Goal: Task Accomplishment & Management: Complete application form

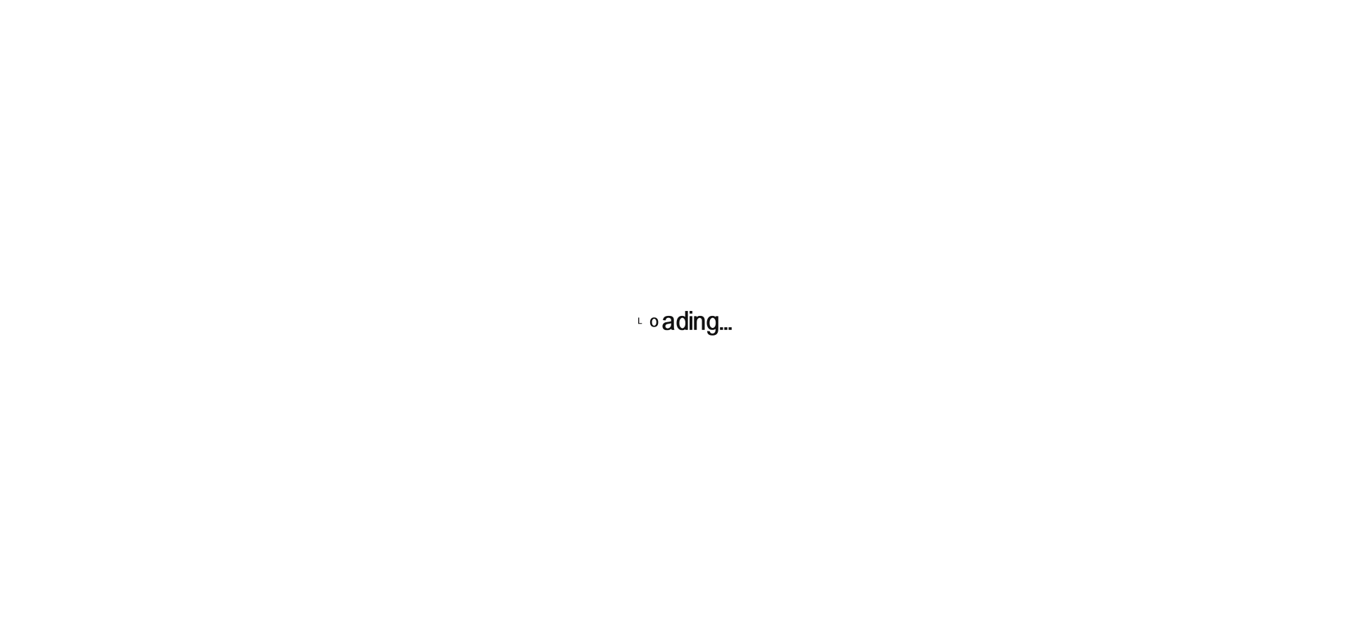
scroll to position [2155, 0]
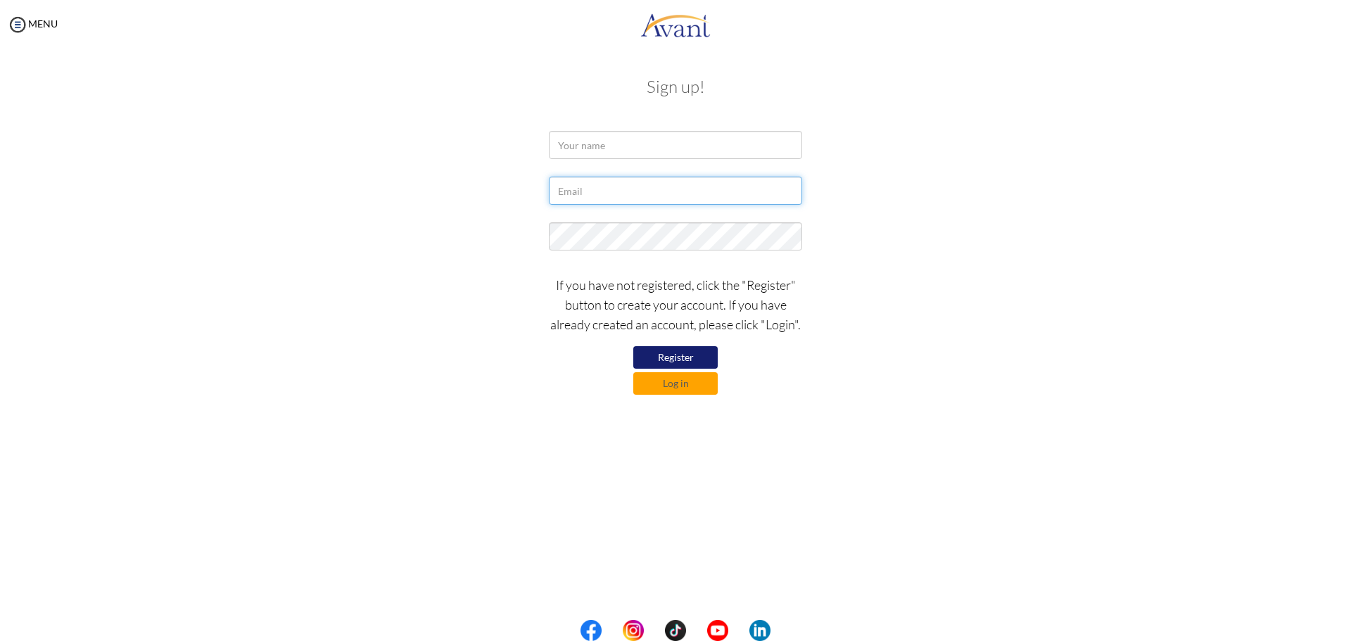
type input "[EMAIL_ADDRESS][DOMAIN_NAME]"
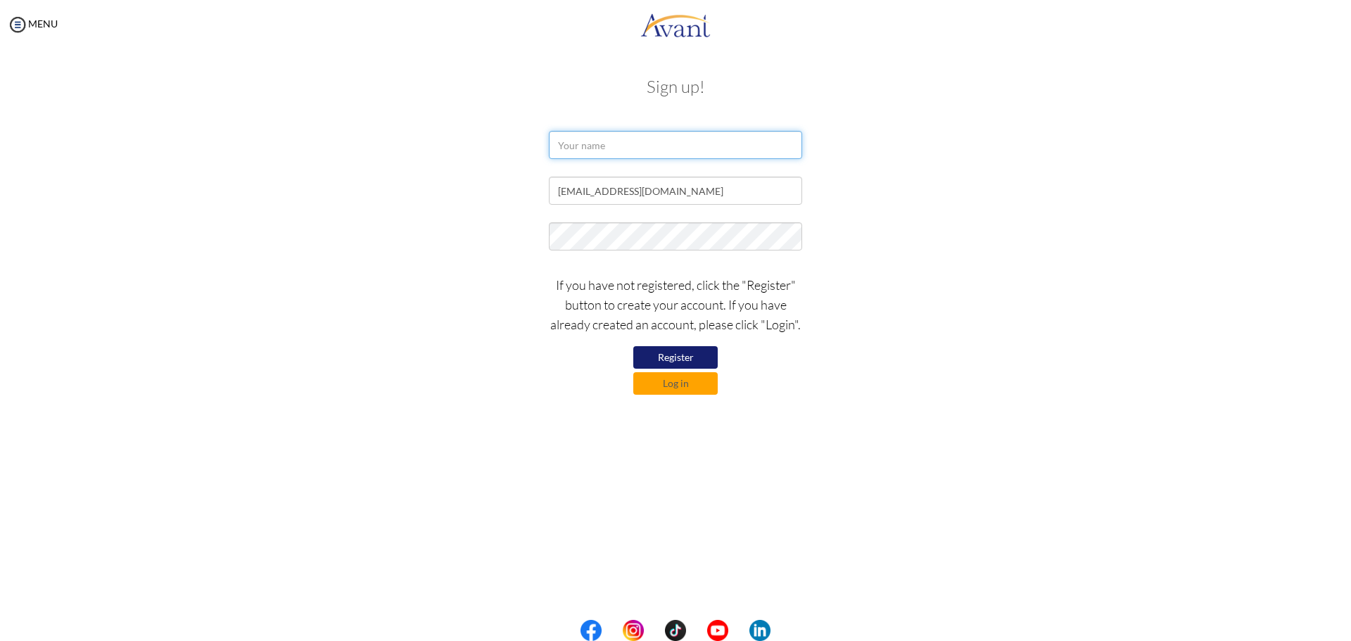
click at [570, 140] on input "text" at bounding box center [675, 145] width 253 height 28
type input "Kiya Guluma"
click at [675, 358] on button "Register" at bounding box center [675, 357] width 84 height 23
click at [684, 362] on button "Register" at bounding box center [675, 357] width 84 height 23
click at [685, 361] on button "Register" at bounding box center [675, 357] width 84 height 23
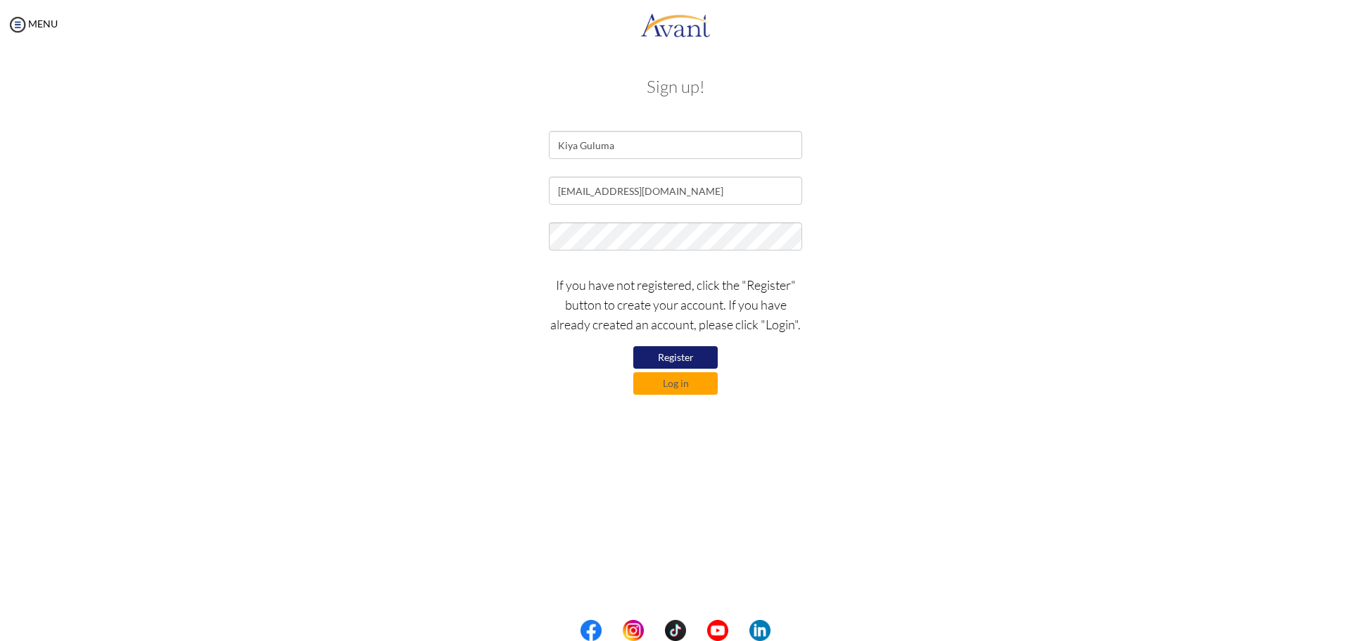
click at [685, 361] on button "Register" at bounding box center [675, 357] width 84 height 23
click at [686, 361] on button "Register" at bounding box center [675, 358] width 84 height 24
click at [686, 354] on button "Register" at bounding box center [675, 358] width 84 height 24
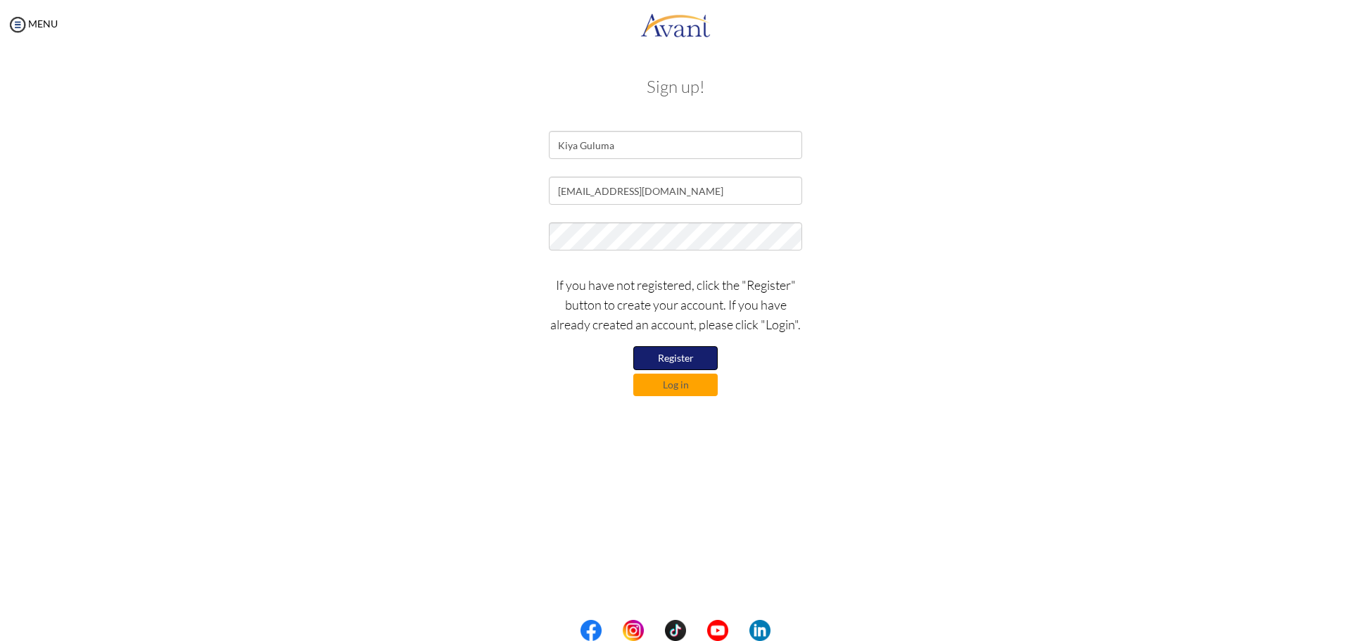
click at [686, 354] on button "Register" at bounding box center [675, 358] width 84 height 24
click at [660, 355] on button "Register" at bounding box center [675, 358] width 84 height 24
click at [682, 383] on button "Log in" at bounding box center [675, 383] width 84 height 23
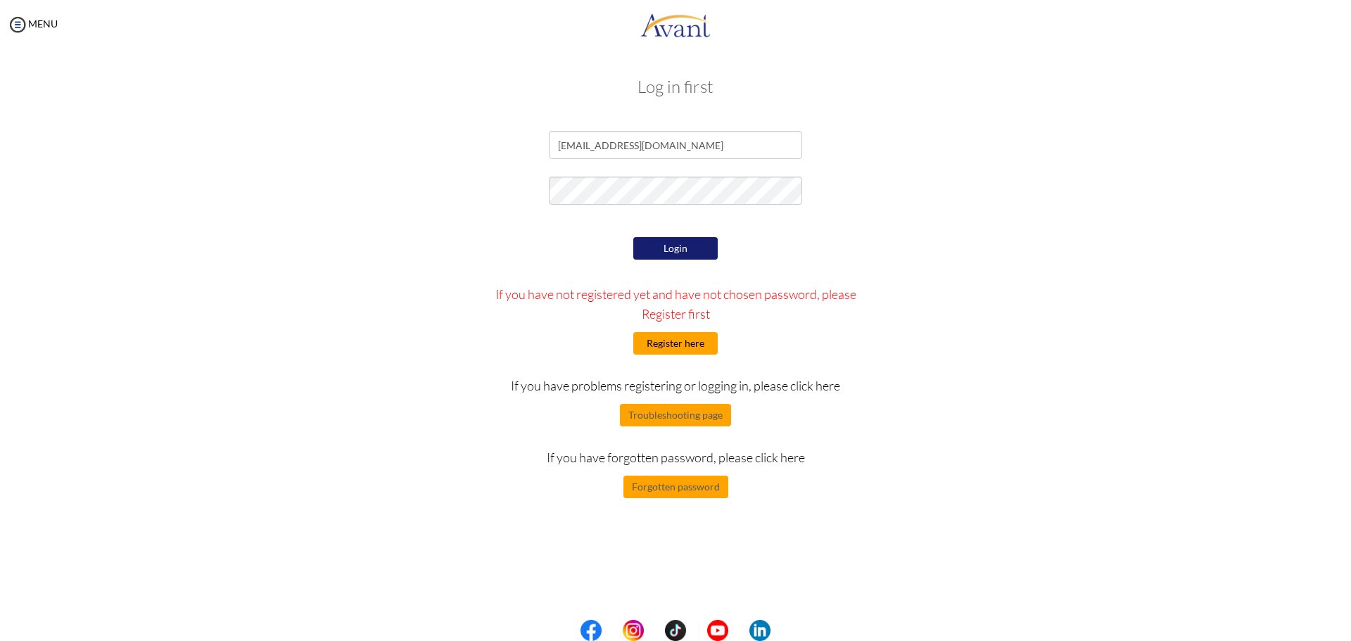
click at [672, 341] on button "Register here" at bounding box center [675, 343] width 84 height 23
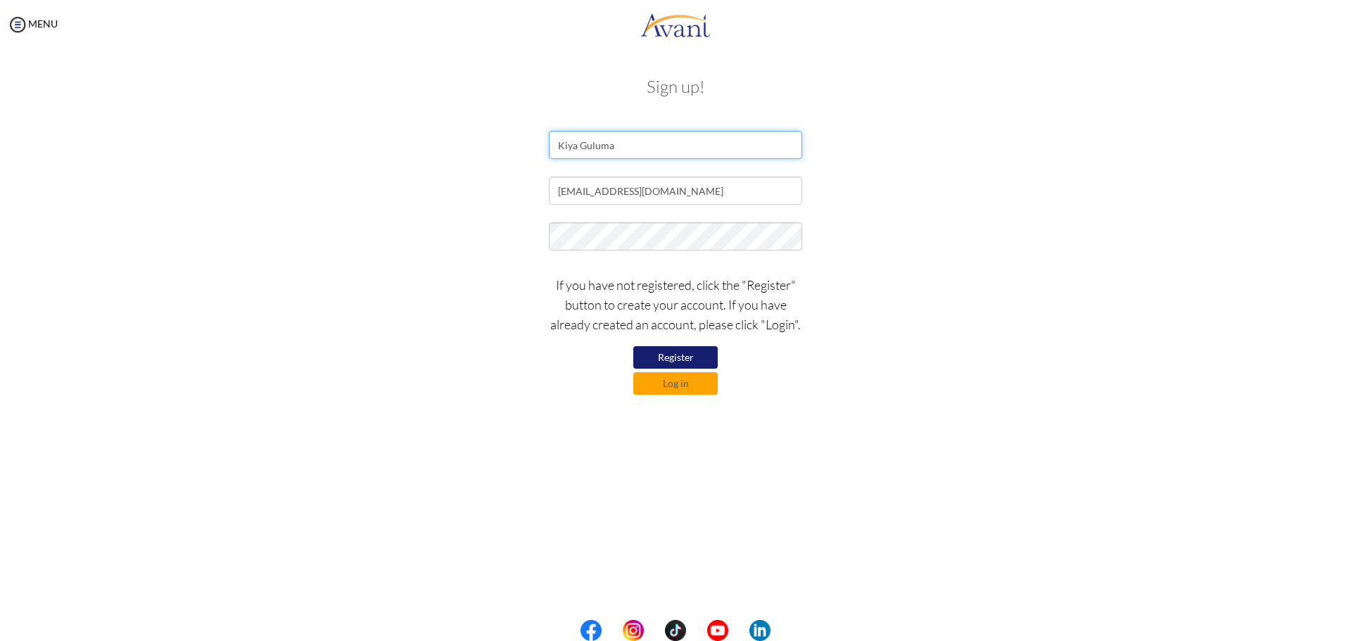
click at [632, 148] on input "Kiya Guluma" at bounding box center [675, 145] width 253 height 28
click at [684, 355] on button "Register" at bounding box center [675, 357] width 84 height 23
click at [689, 358] on button "Register" at bounding box center [675, 358] width 84 height 24
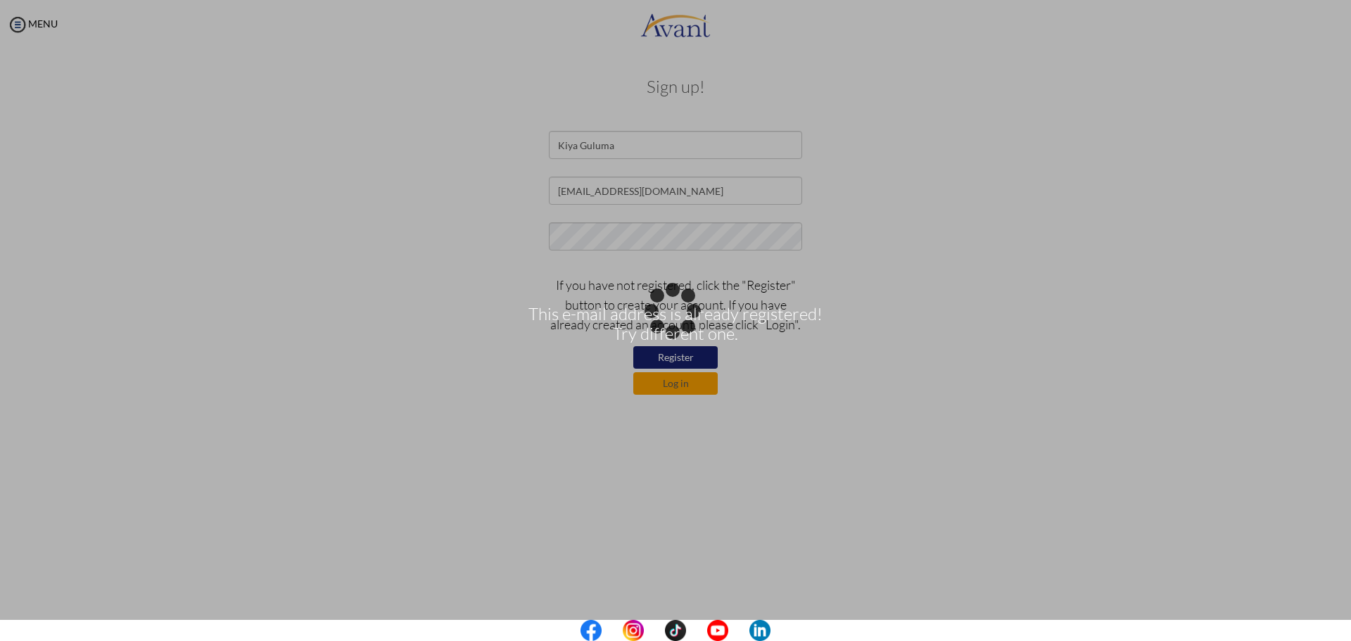
click at [689, 358] on body "This e-mail address is already registered! Try different one. Maintenance break…" at bounding box center [675, 320] width 1351 height 641
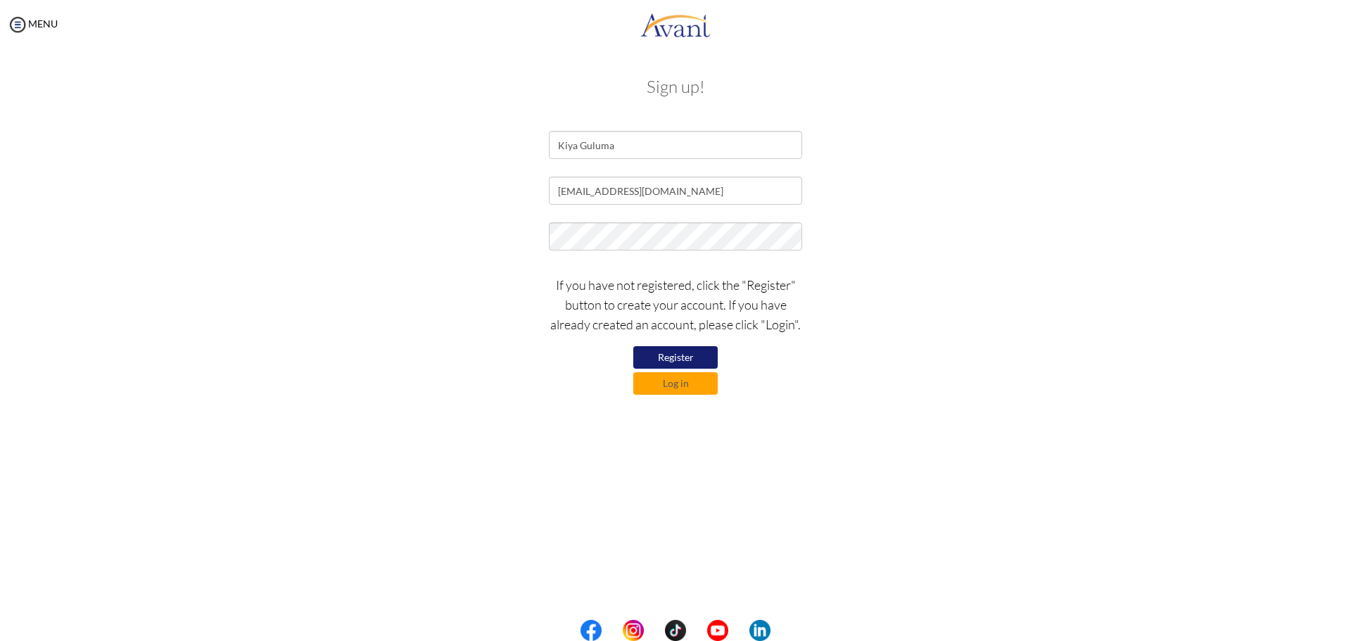
click at [692, 357] on button "Register" at bounding box center [675, 357] width 84 height 23
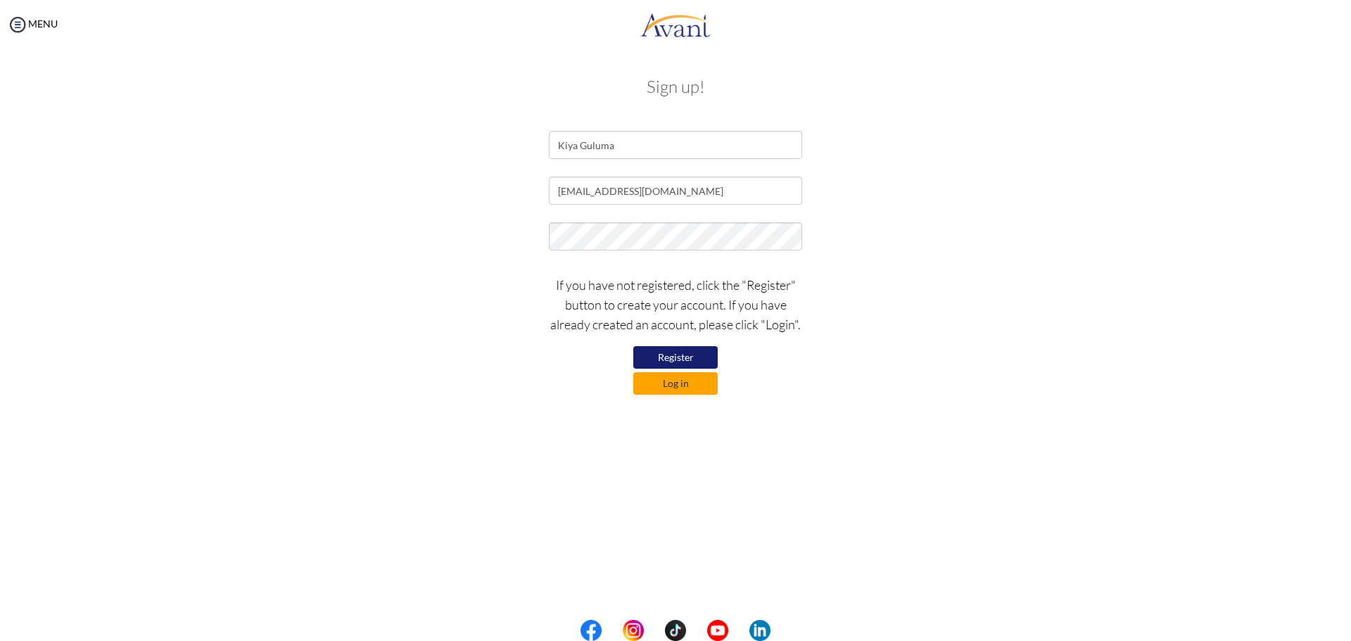
click at [684, 383] on button "Log in" at bounding box center [675, 383] width 84 height 23
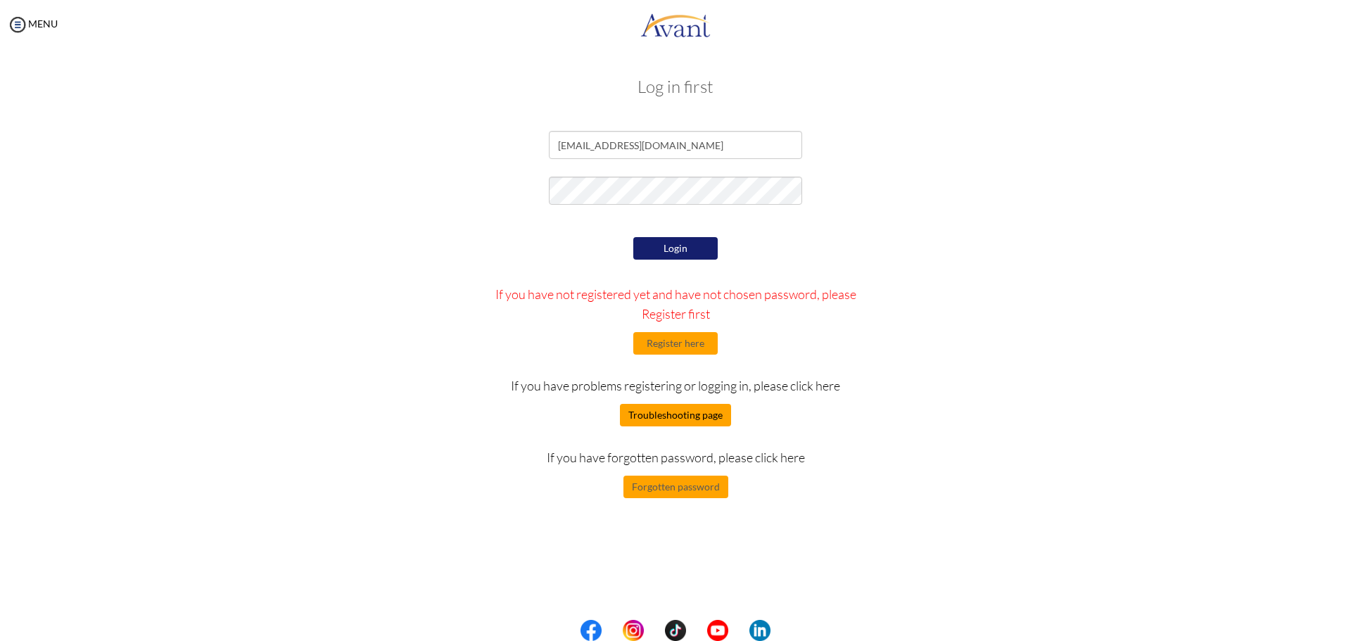
click at [684, 413] on button "Troubleshooting page" at bounding box center [675, 415] width 111 height 23
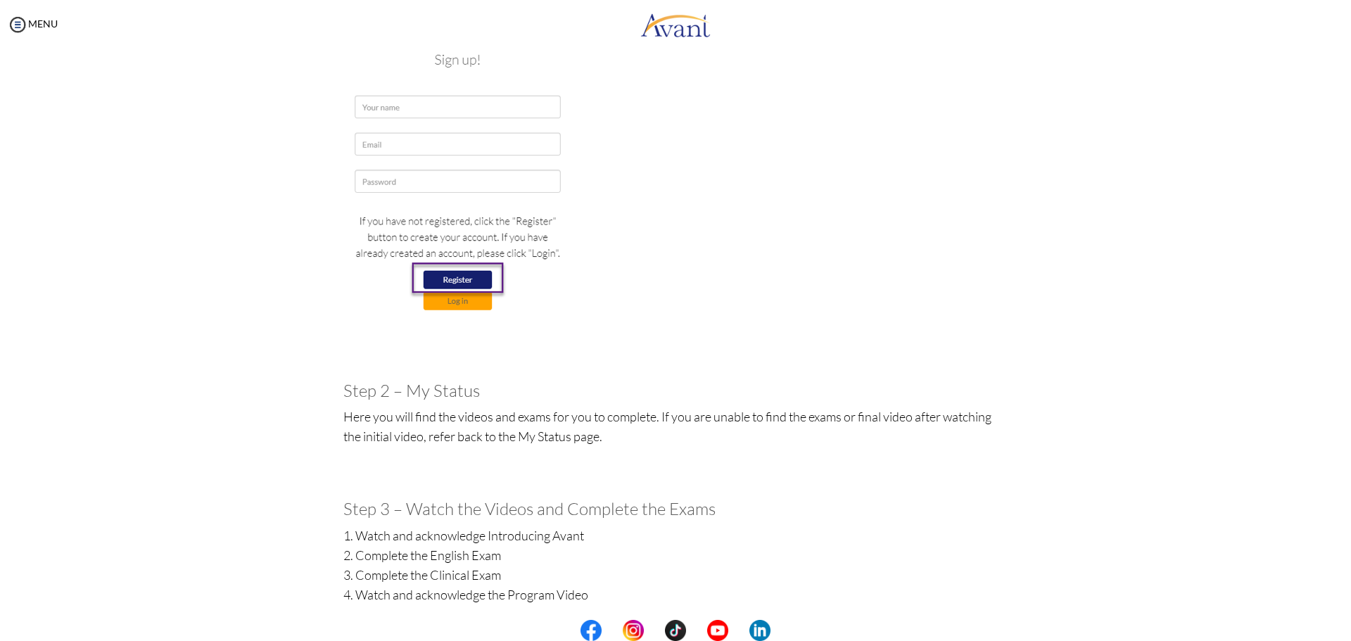
scroll to position [350, 0]
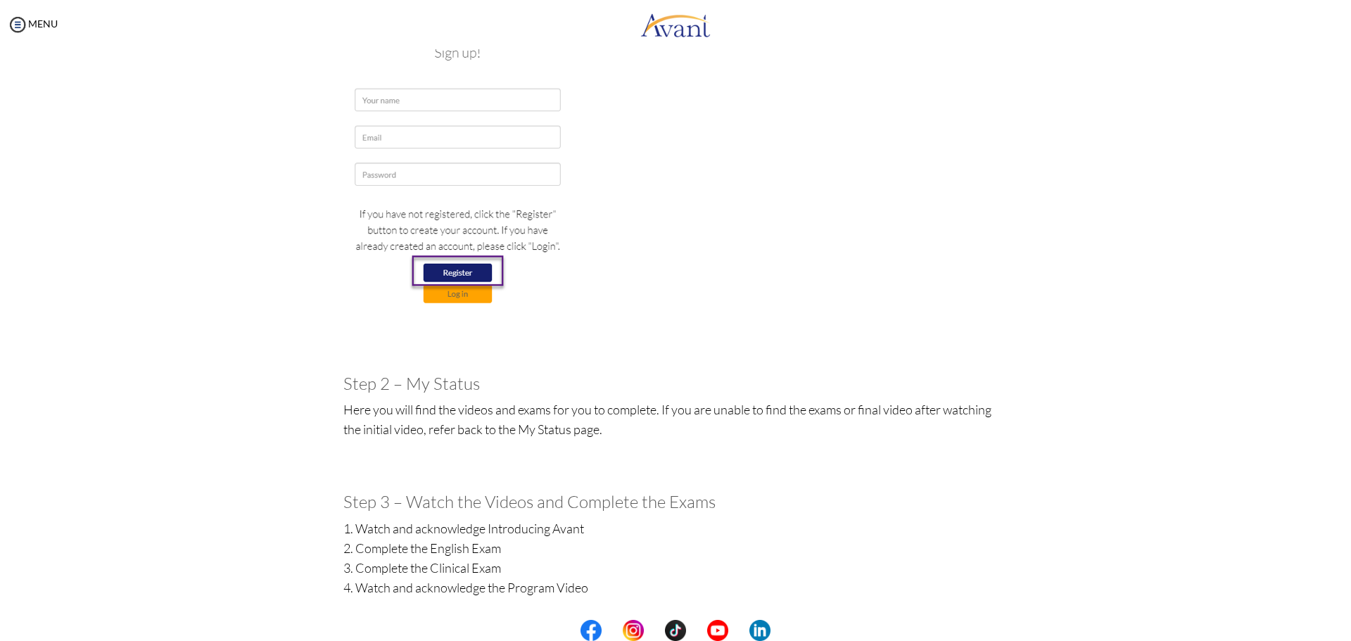
click at [408, 87] on img at bounding box center [457, 155] width 229 height 332
click at [404, 93] on img at bounding box center [457, 155] width 229 height 332
click at [403, 98] on img at bounding box center [457, 155] width 229 height 332
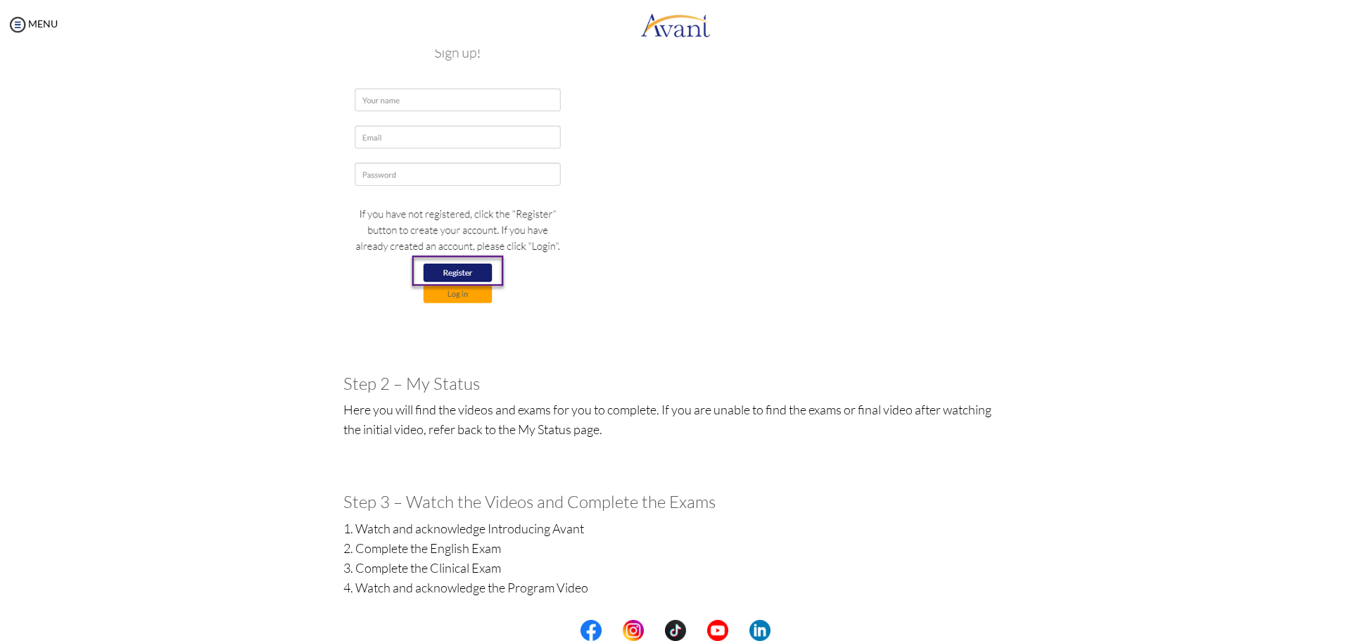
click at [376, 132] on img at bounding box center [457, 155] width 229 height 332
click at [377, 177] on img at bounding box center [457, 155] width 229 height 332
click at [460, 267] on img at bounding box center [457, 155] width 229 height 332
click at [462, 267] on img at bounding box center [457, 155] width 229 height 332
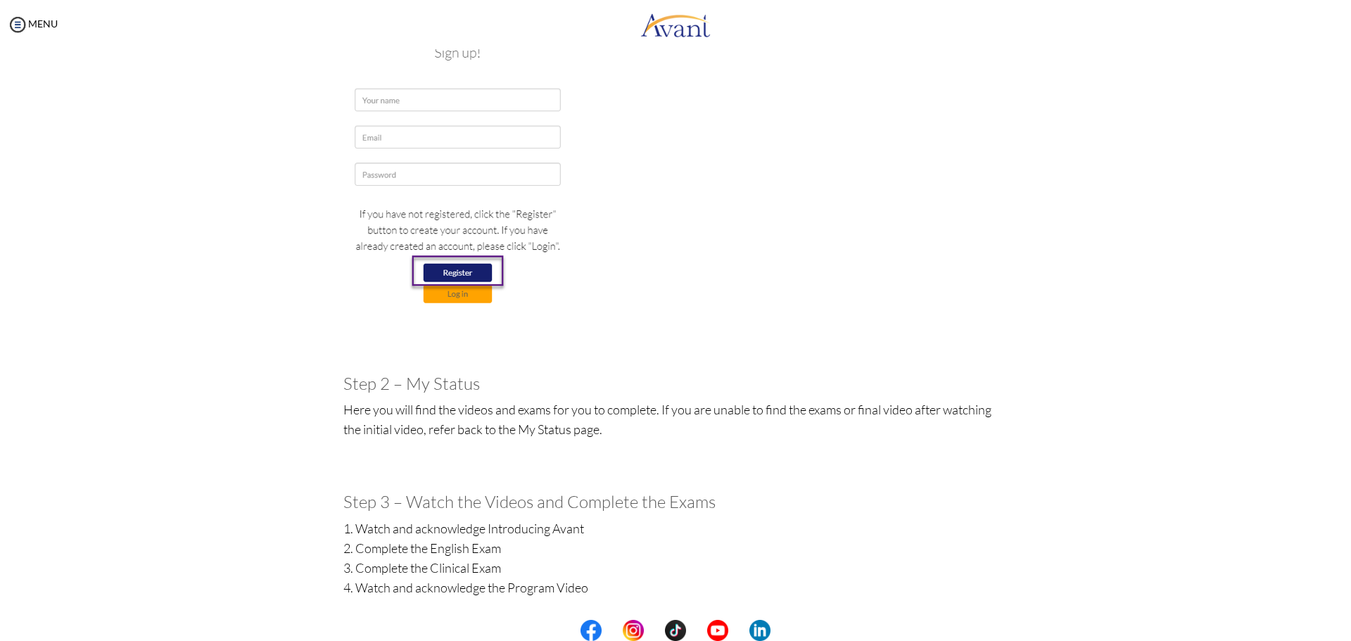
click at [462, 267] on img at bounding box center [457, 155] width 229 height 332
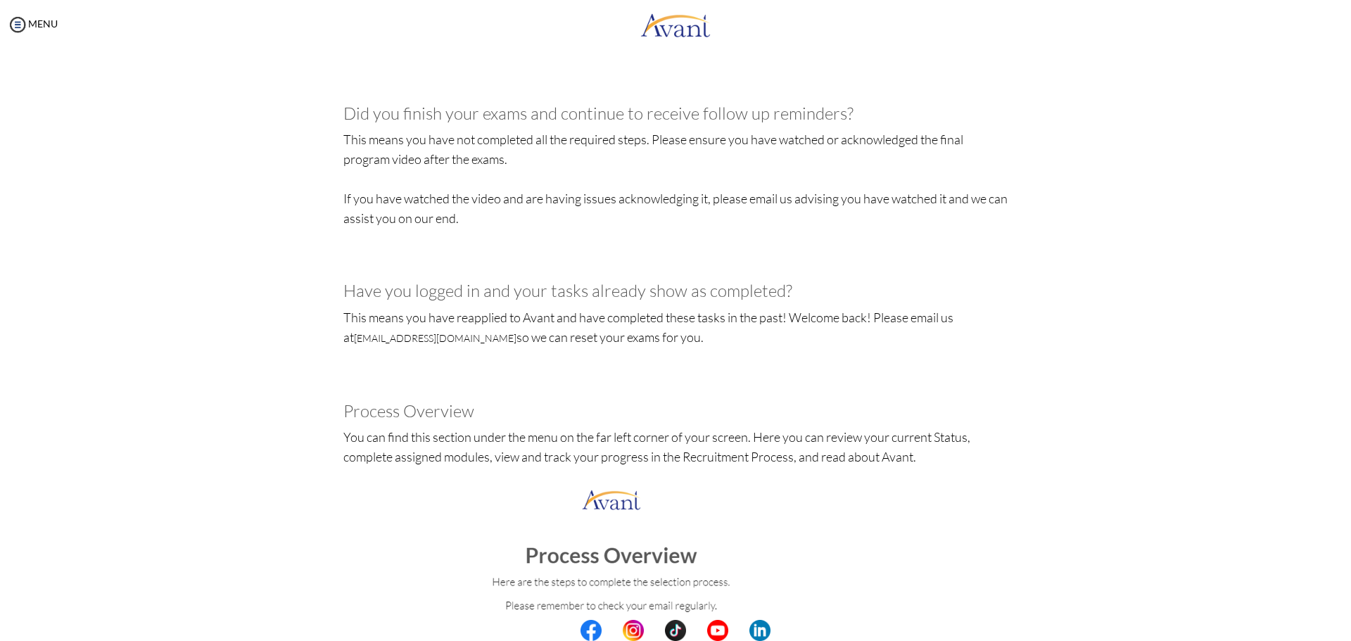
scroll to position [1404, 0]
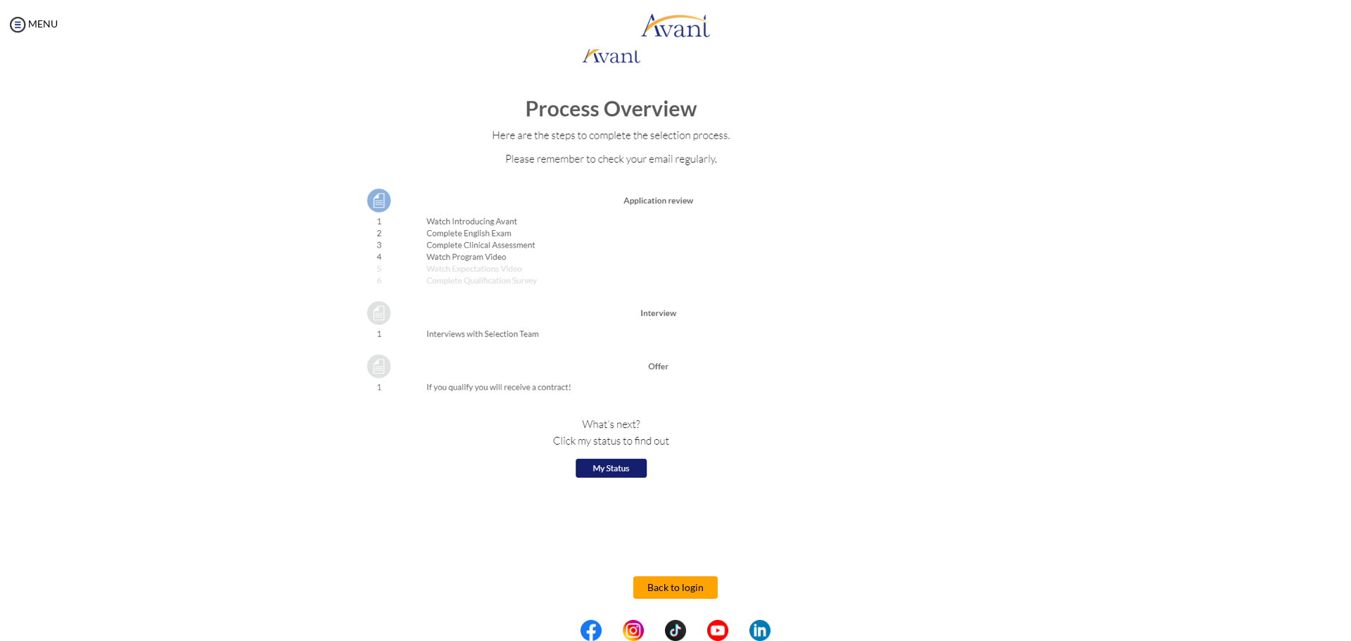
click at [605, 465] on img at bounding box center [549, 263] width 413 height 449
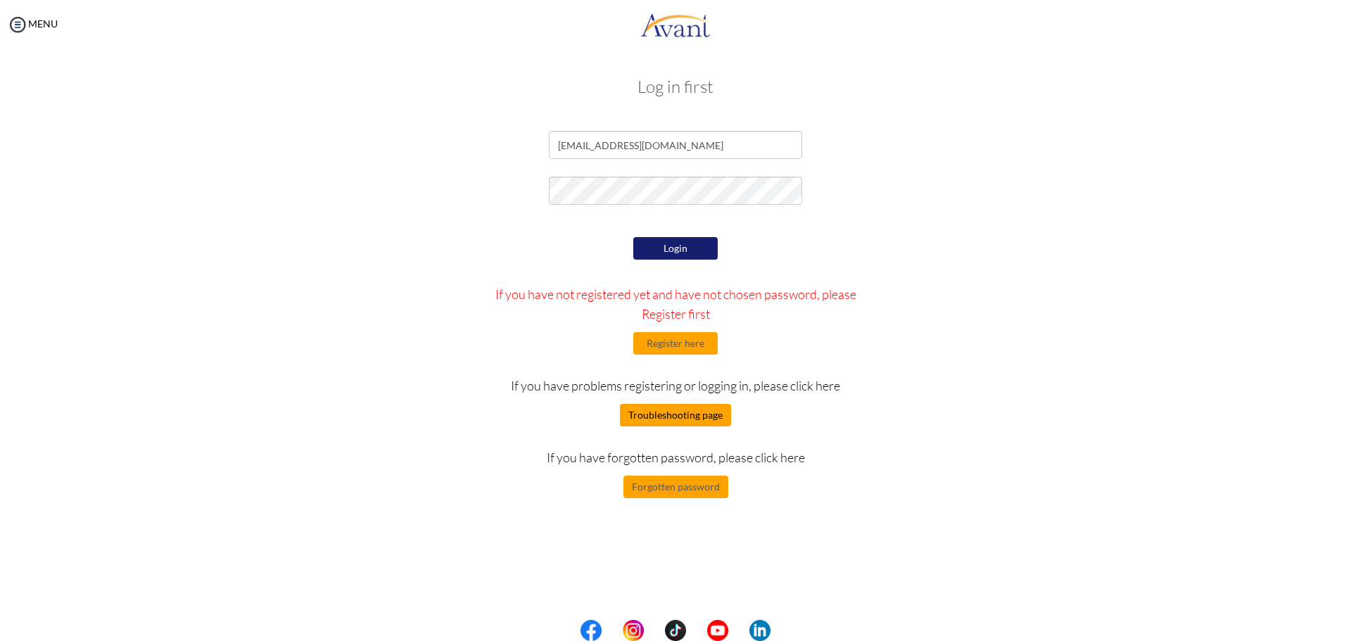
click at [675, 411] on button "Troubleshooting page" at bounding box center [675, 415] width 111 height 23
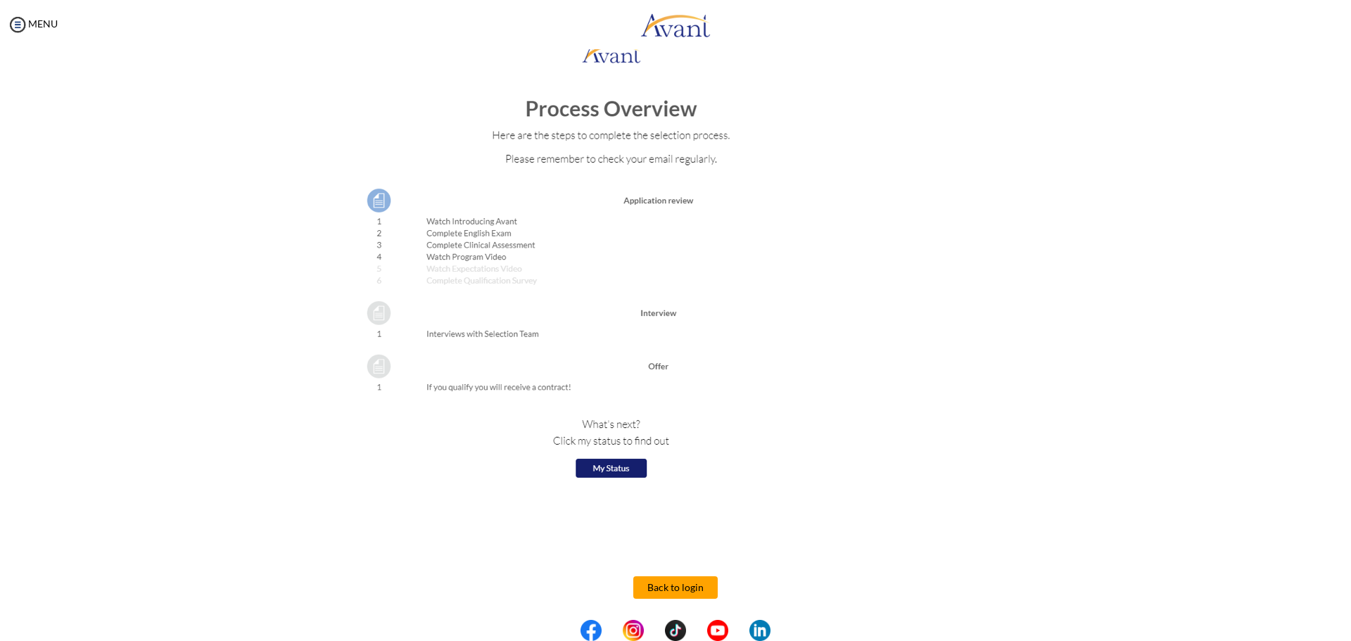
click at [427, 216] on img at bounding box center [549, 263] width 413 height 449
click at [616, 461] on img at bounding box center [549, 263] width 413 height 449
click at [605, 463] on img at bounding box center [549, 263] width 413 height 449
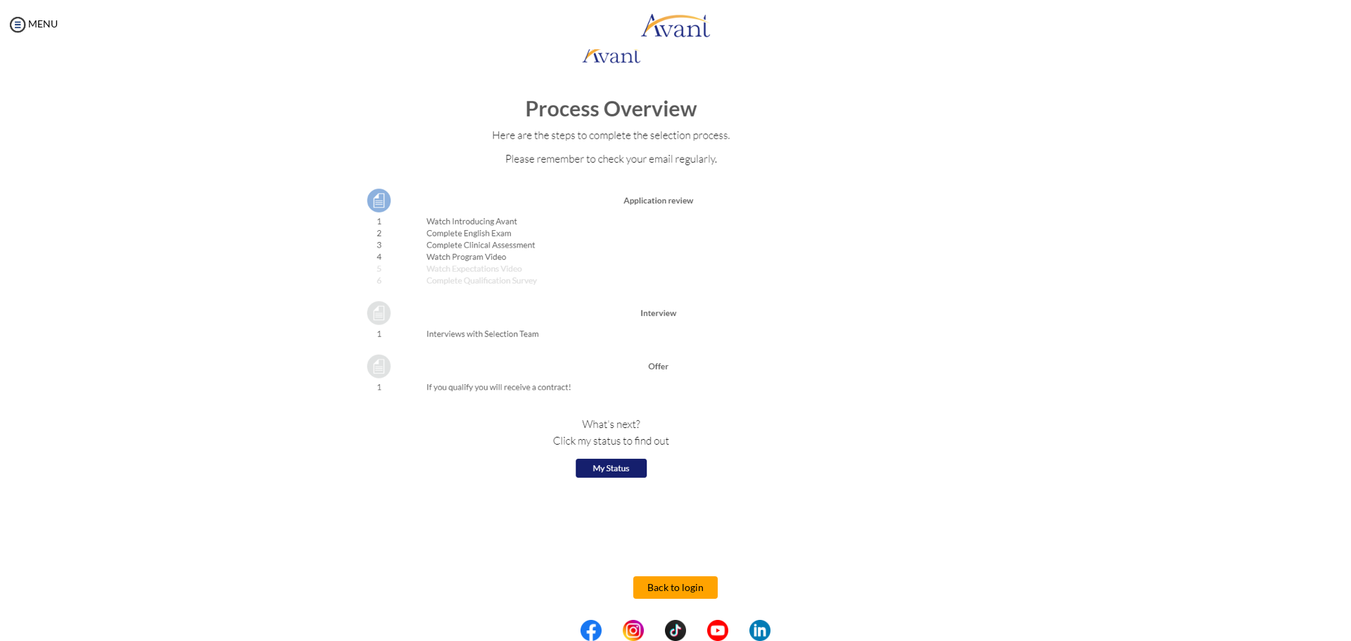
click at [605, 463] on img at bounding box center [549, 263] width 413 height 449
